Goal: Transaction & Acquisition: Purchase product/service

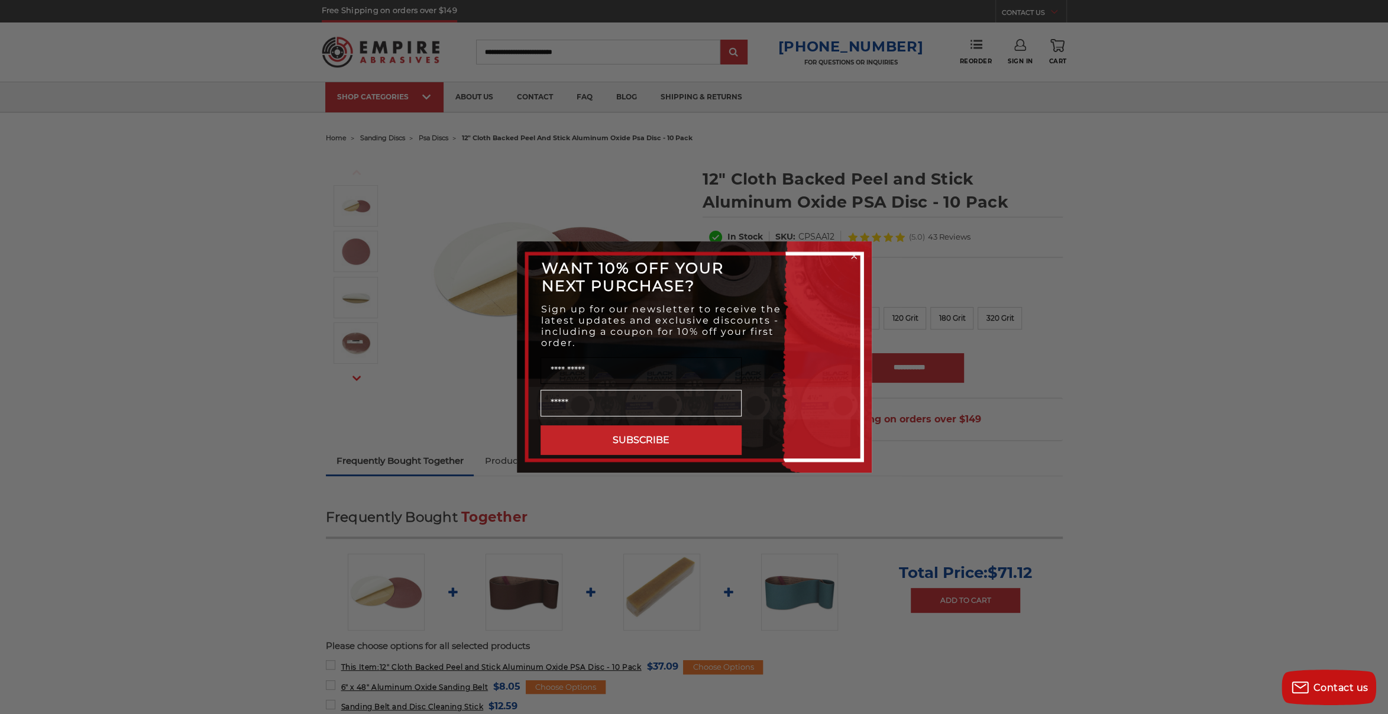
click at [581, 374] on input "Name" at bounding box center [641, 370] width 201 height 27
type input "*****"
click at [567, 400] on input "Email" at bounding box center [641, 403] width 201 height 27
type input "**********"
click at [648, 435] on button "SUBSCRIBE" at bounding box center [641, 440] width 201 height 30
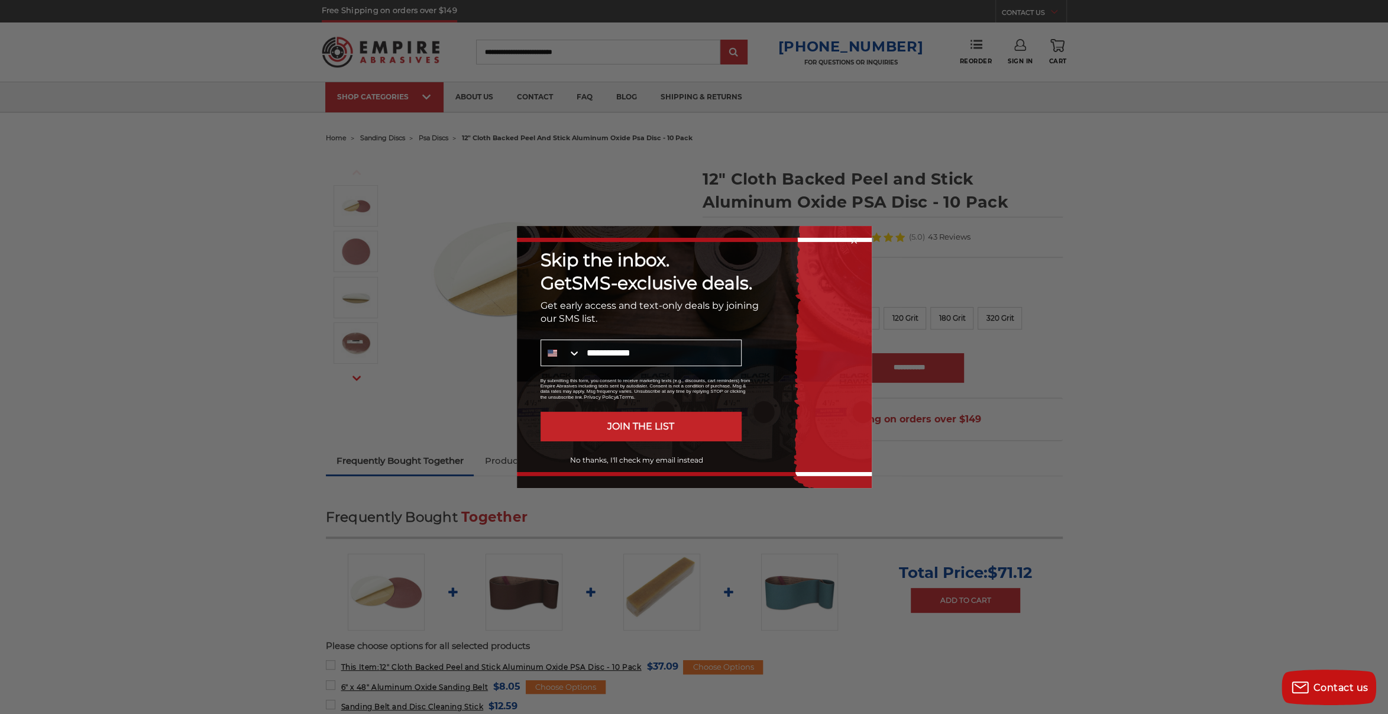
type input "**********"
click at [649, 430] on button "JOIN THE LIST" at bounding box center [641, 427] width 201 height 30
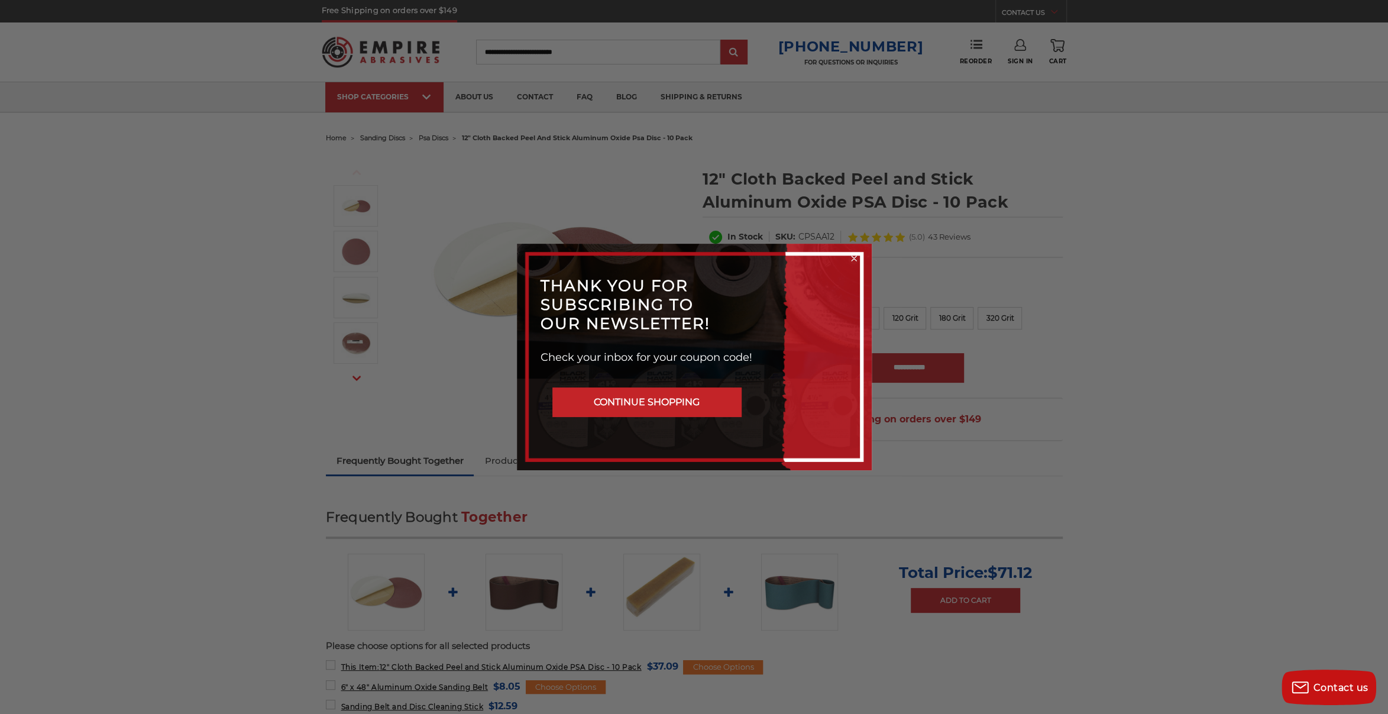
click at [671, 400] on button "CONTINUE SHOPPING" at bounding box center [646, 402] width 189 height 30
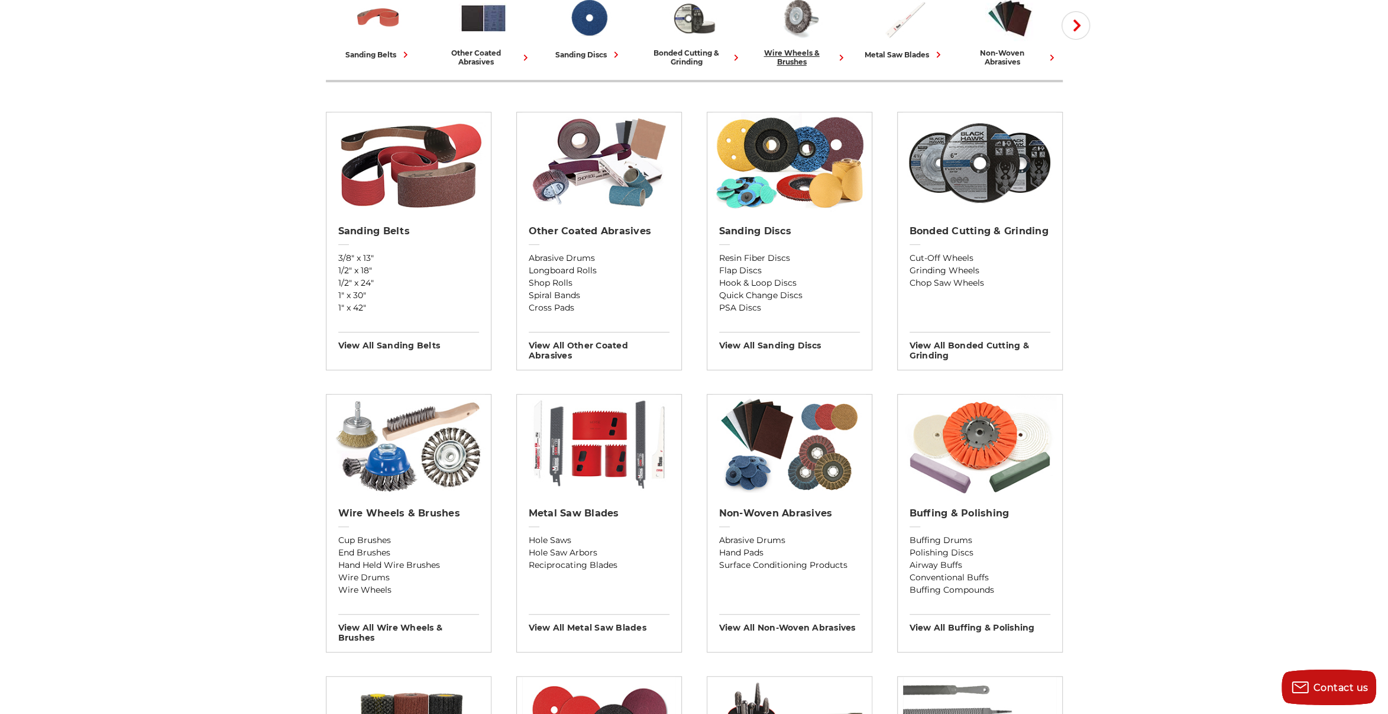
scroll to position [341, 0]
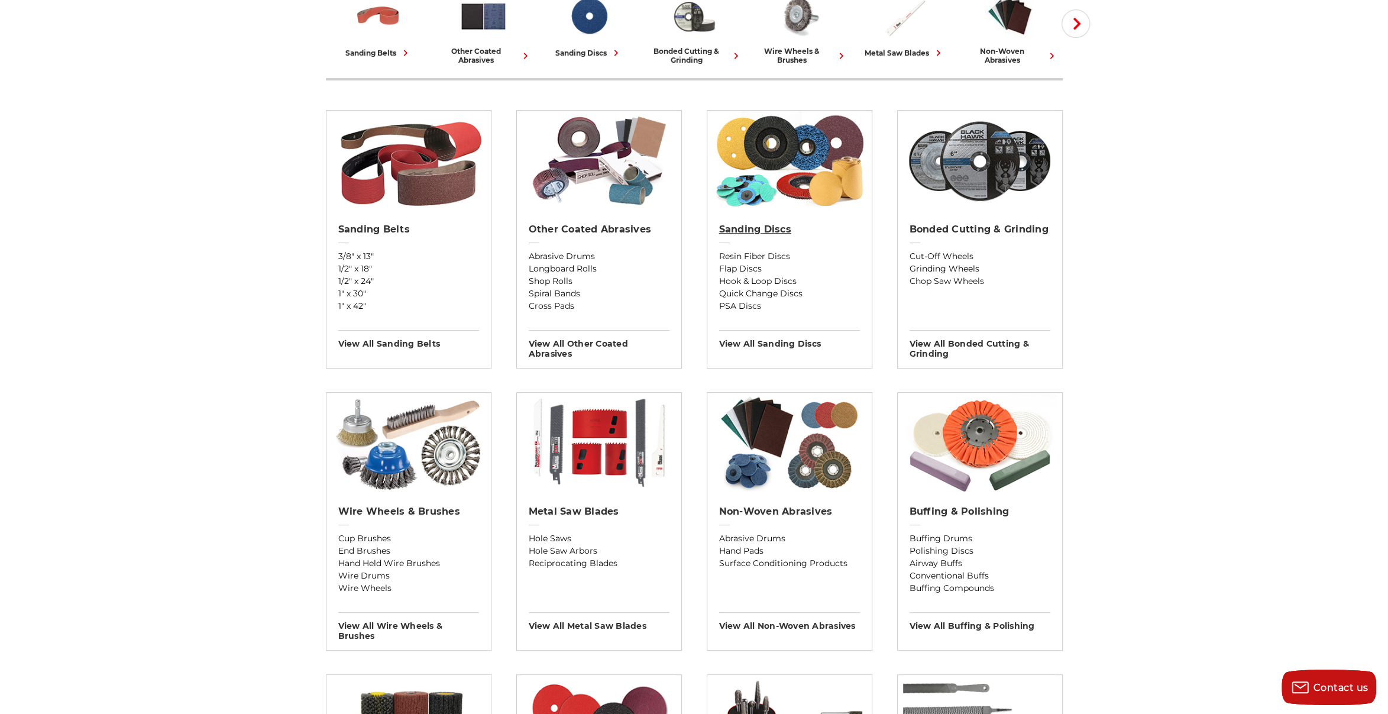
click at [760, 224] on h2 "Sanding Discs" at bounding box center [789, 230] width 141 height 12
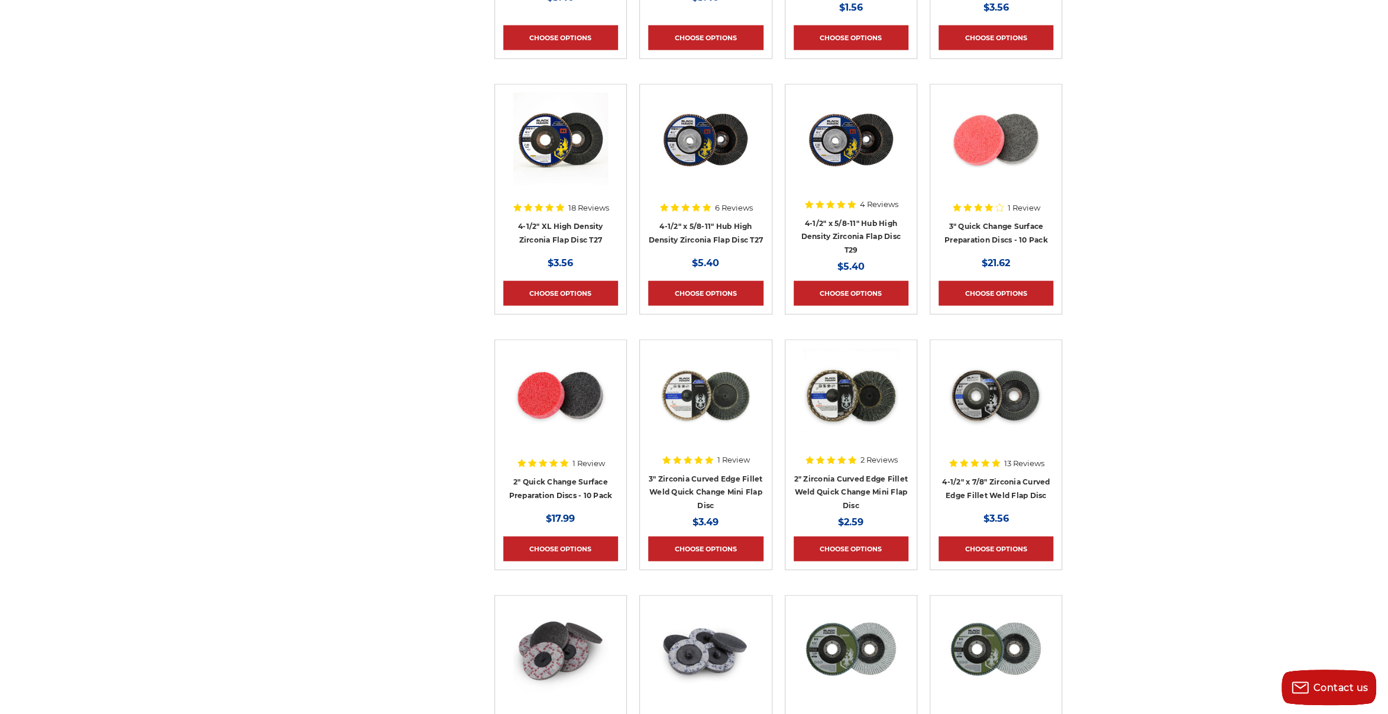
scroll to position [2527, 0]
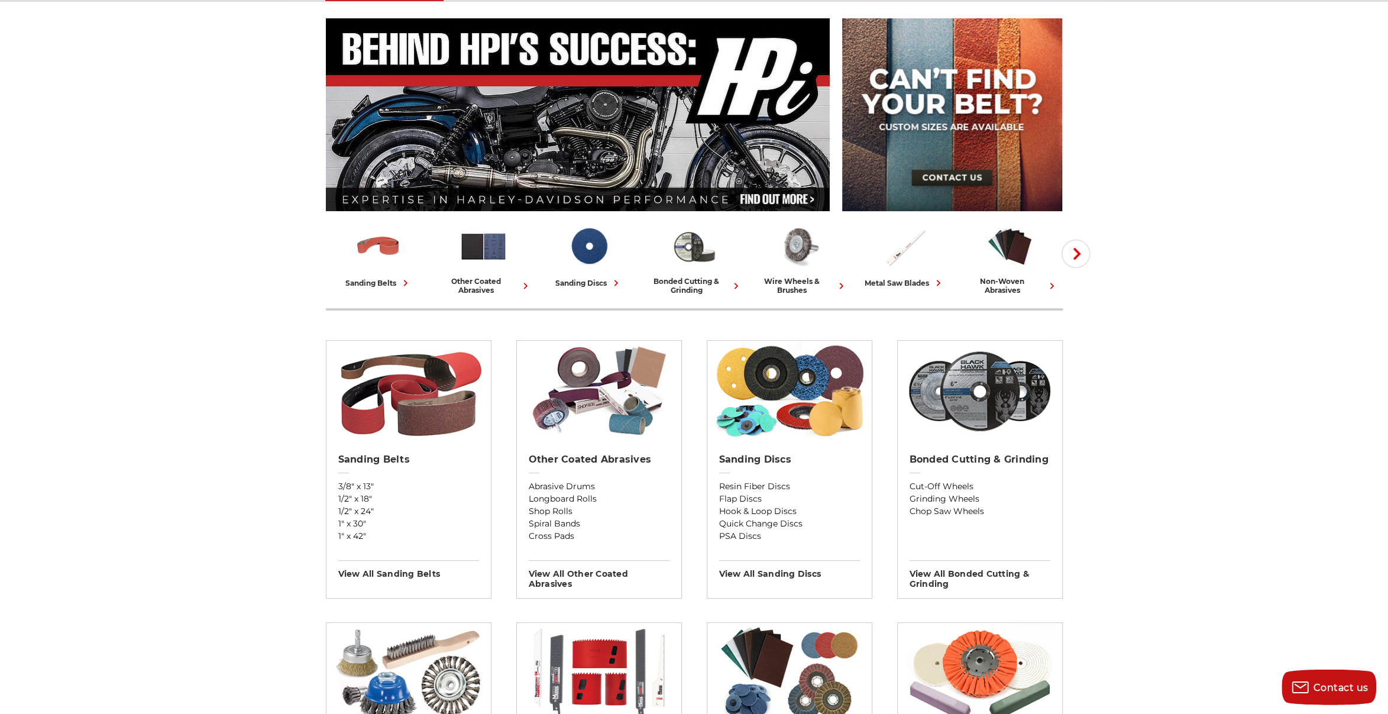
scroll to position [273, 0]
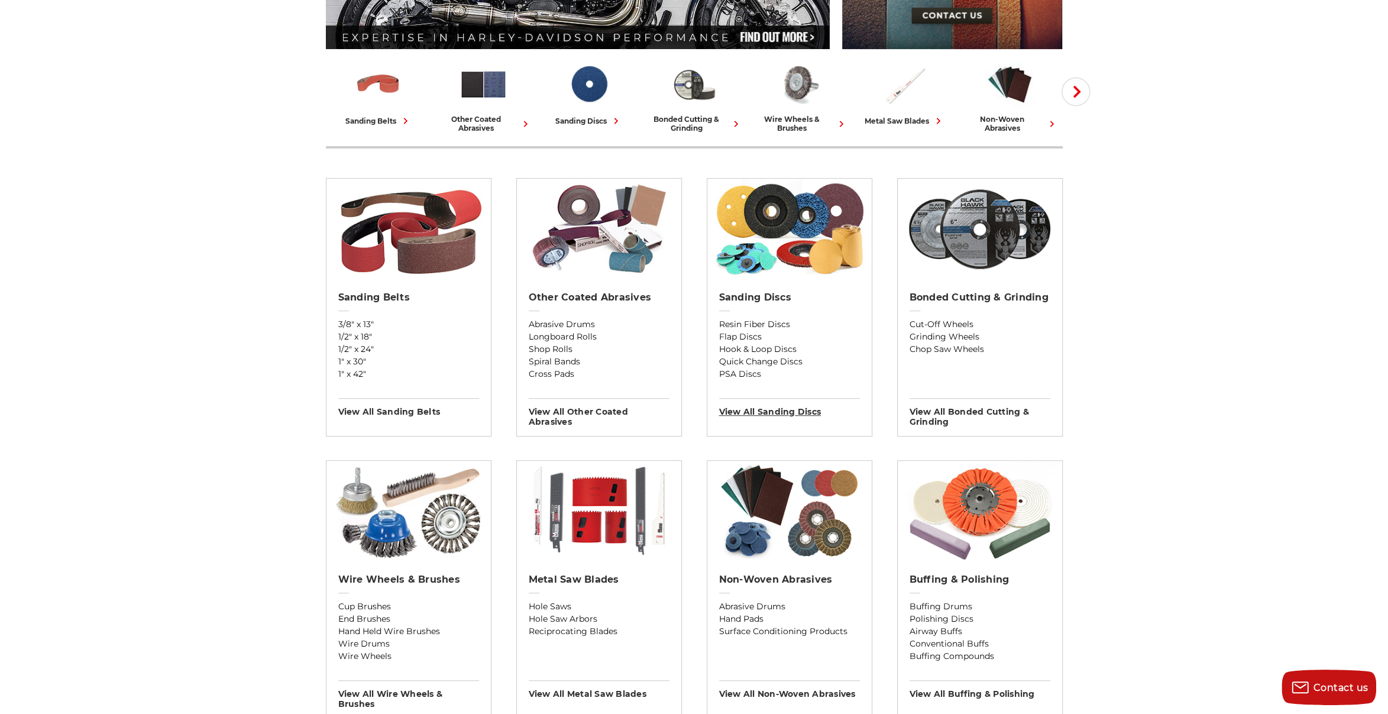
click at [784, 412] on h3 "View All sanding discs" at bounding box center [789, 407] width 141 height 19
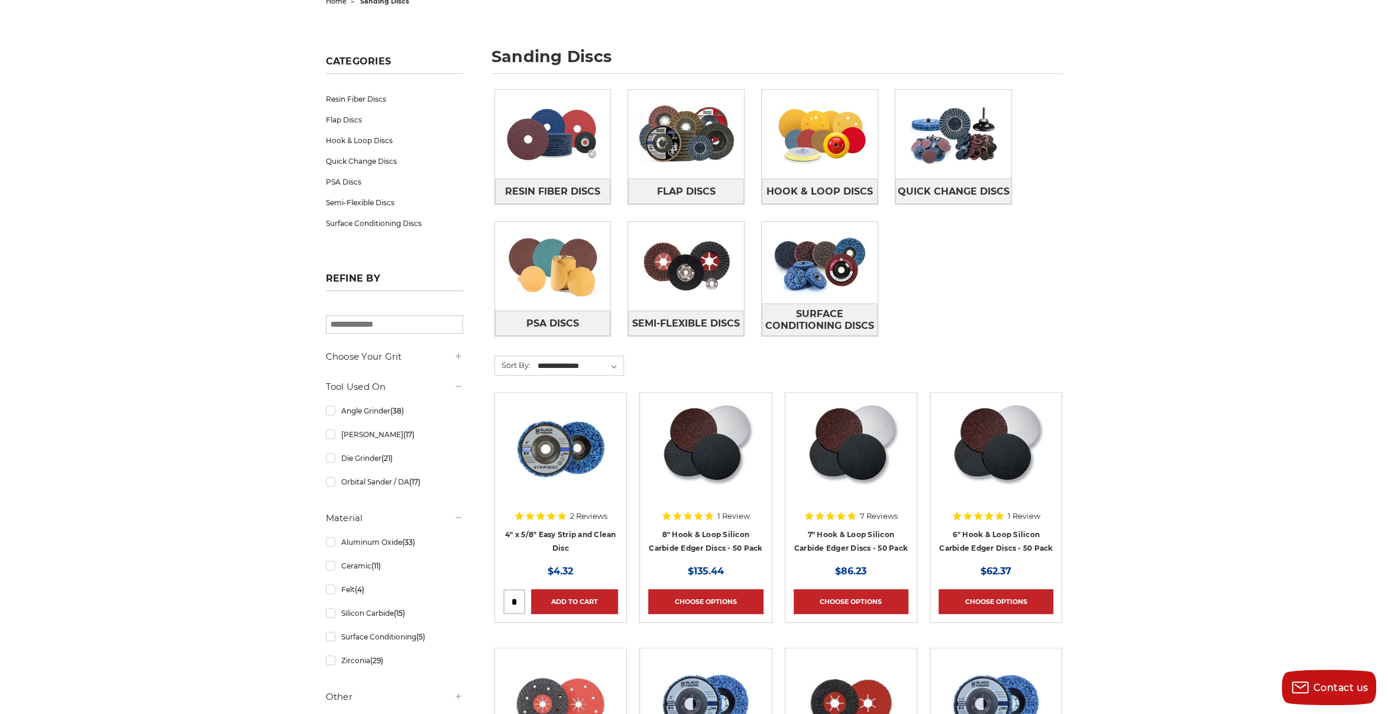
scroll to position [137, 0]
click at [546, 324] on span "PSA Discs" at bounding box center [552, 323] width 53 height 20
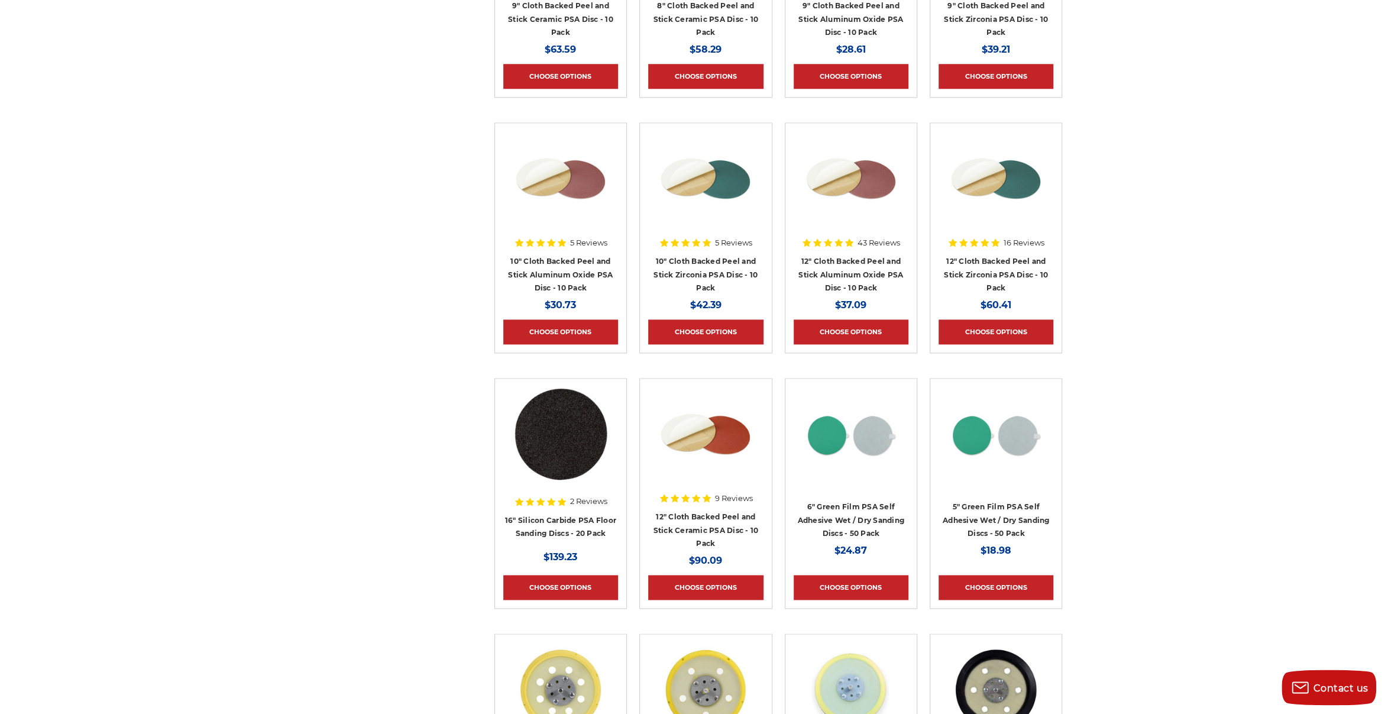
scroll to position [1230, 0]
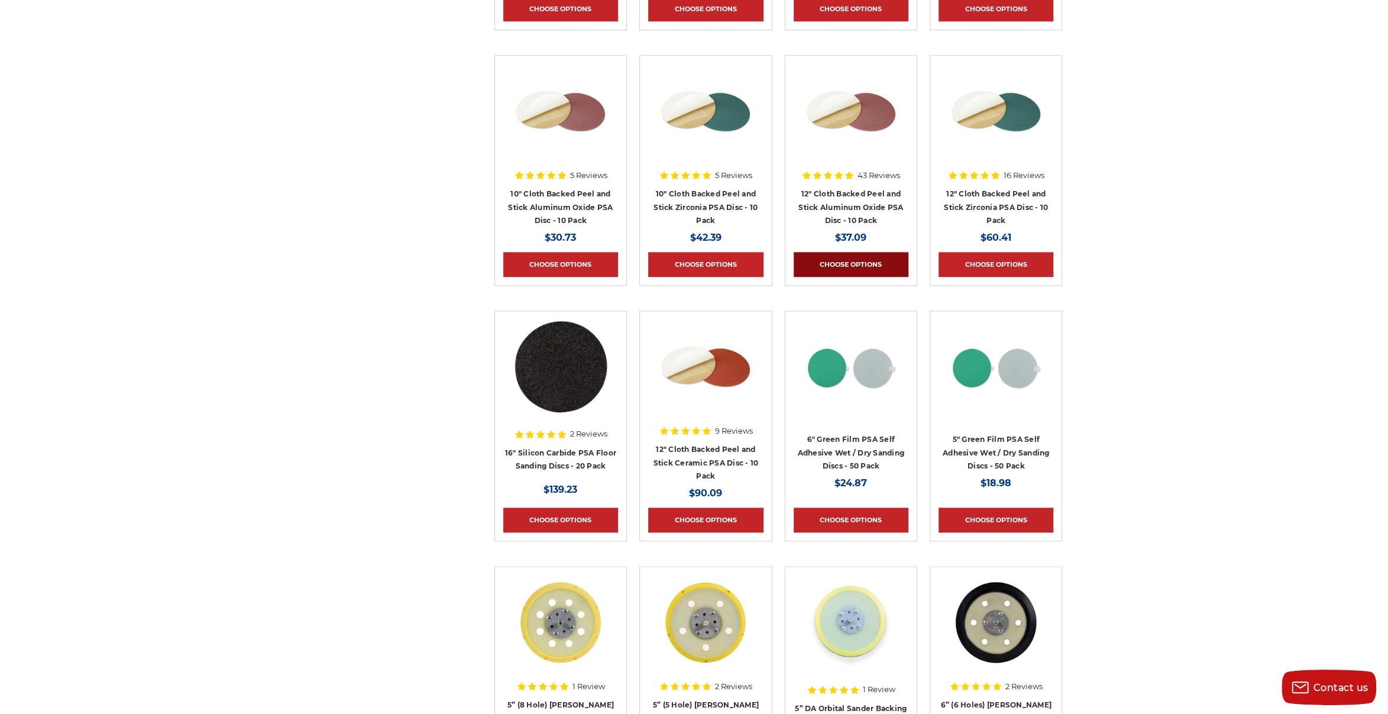
click at [848, 260] on link "Choose Options" at bounding box center [851, 264] width 115 height 25
